Goal: Task Accomplishment & Management: Use online tool/utility

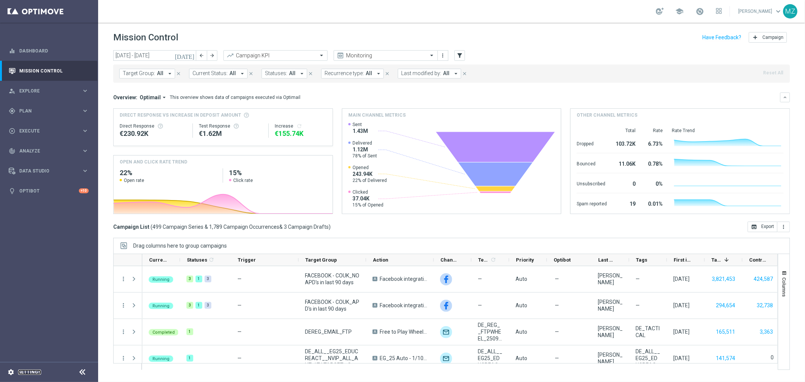
click at [25, 372] on link "Settings" at bounding box center [29, 372] width 23 height 5
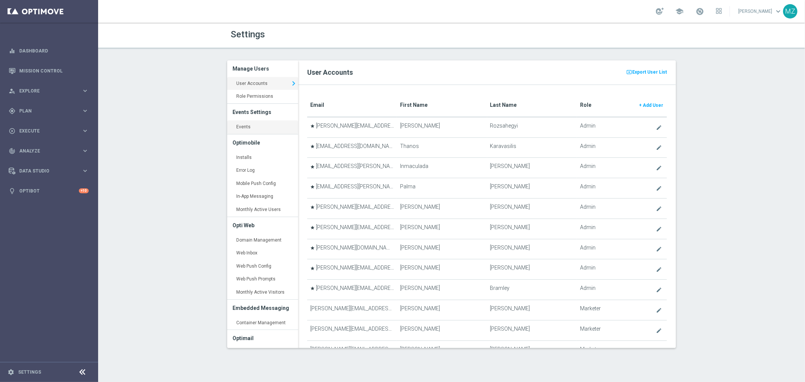
click at [249, 129] on link "Events keyboard_arrow_right" at bounding box center [262, 127] width 71 height 14
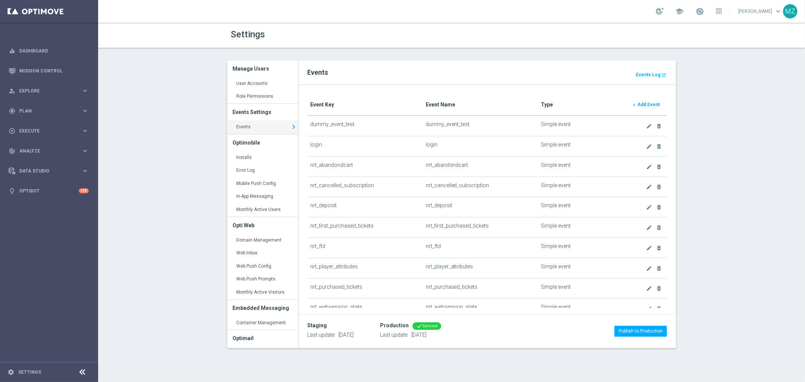
drag, startPoint x: 333, startPoint y: 146, endPoint x: 312, endPoint y: 144, distance: 21.6
click at [312, 144] on td "login" at bounding box center [364, 146] width 115 height 20
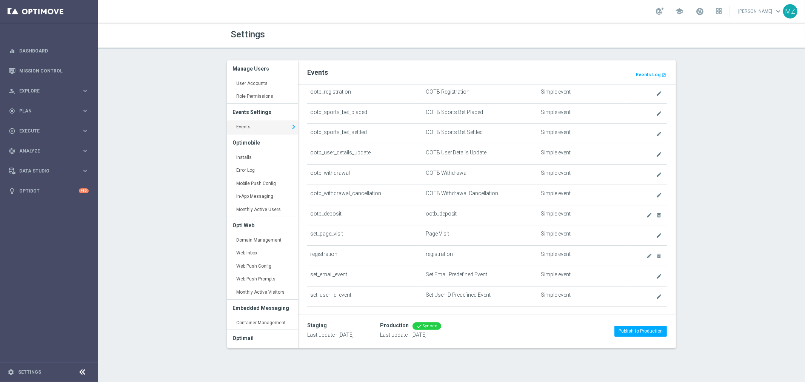
scroll to position [456, 0]
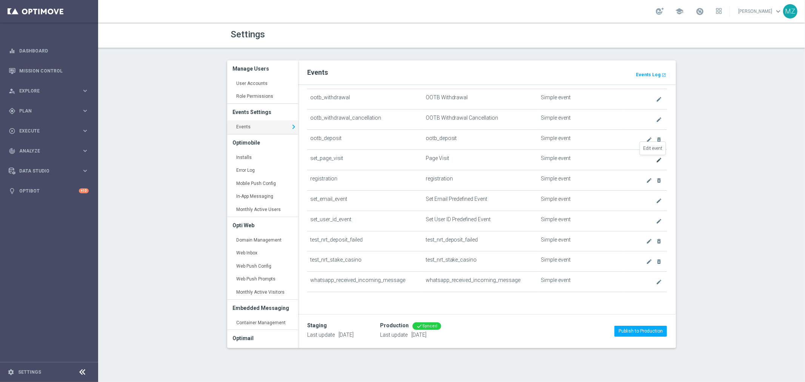
click at [656, 157] on icon "create" at bounding box center [659, 160] width 6 height 6
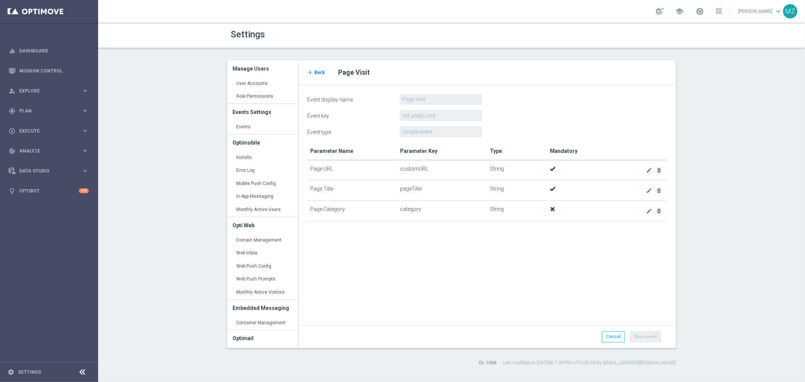
click at [321, 71] on span "Back" at bounding box center [319, 72] width 11 height 5
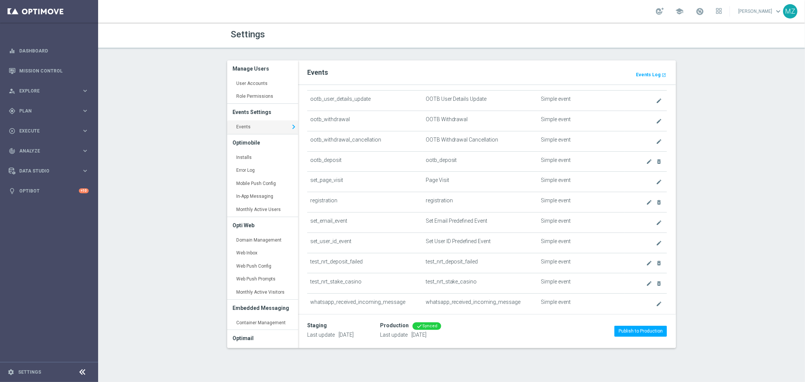
scroll to position [456, 0]
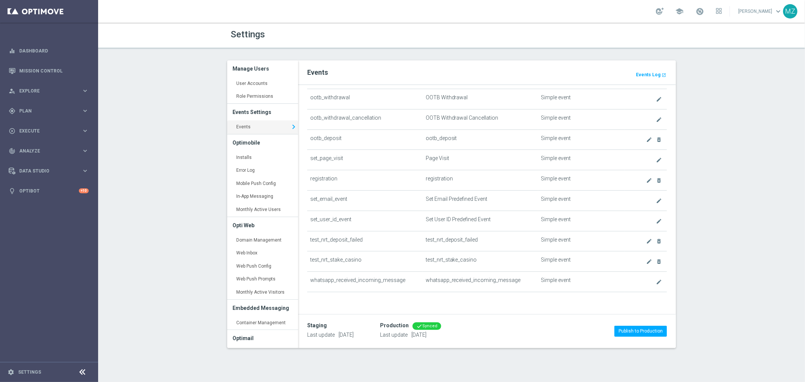
click at [329, 174] on td "registration" at bounding box center [364, 180] width 115 height 20
click at [656, 73] on b "Events Log" at bounding box center [648, 74] width 25 height 5
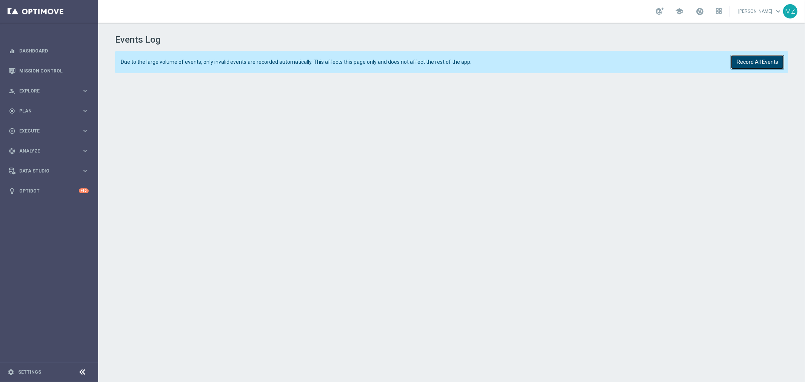
click at [751, 63] on button "Record All Events" at bounding box center [757, 62] width 54 height 15
